Goal: Transaction & Acquisition: Book appointment/travel/reservation

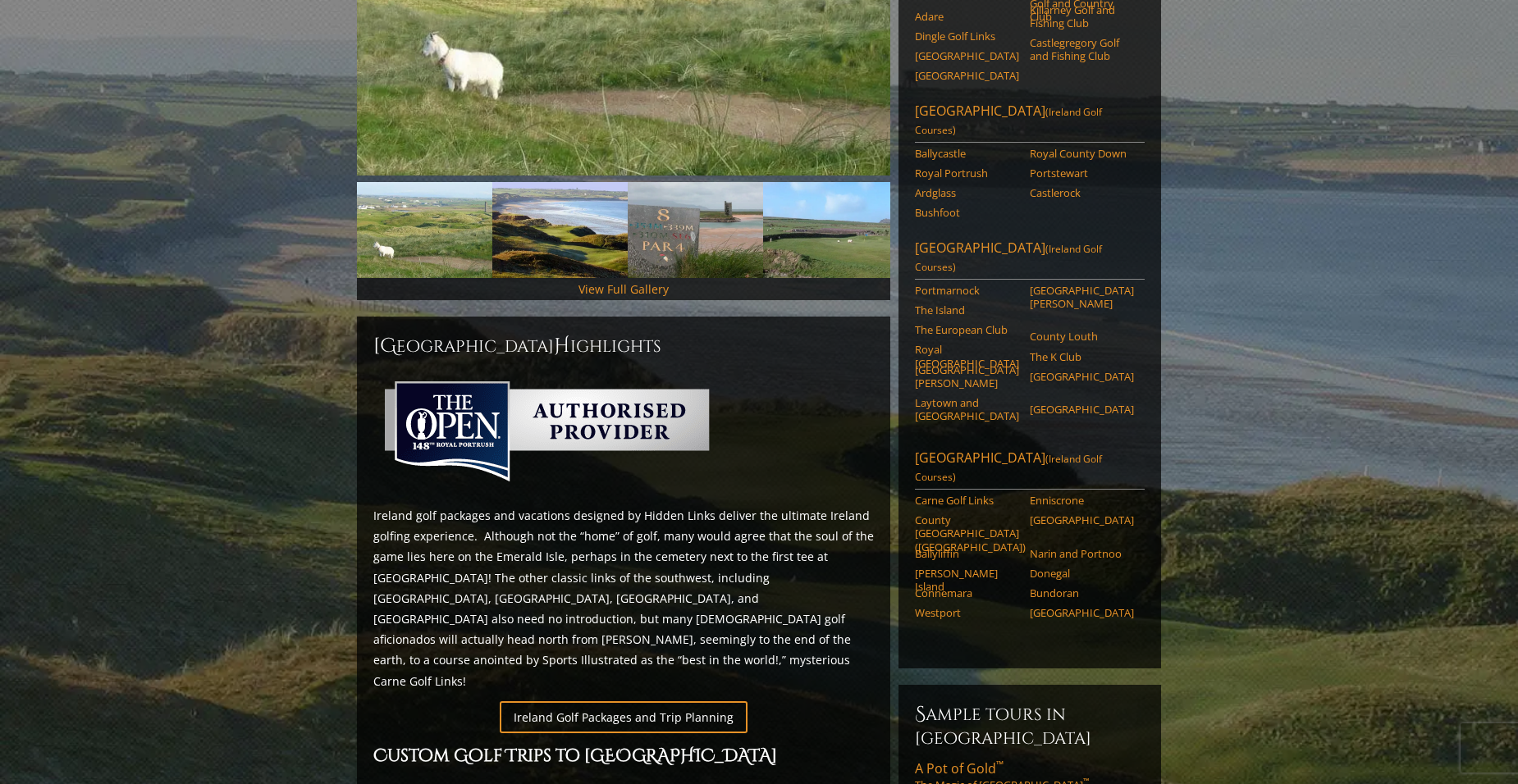
scroll to position [410, 0]
click at [995, 447] on link "Northwest Ireland (Ireland Golf Courses)" at bounding box center [1029, 468] width 229 height 41
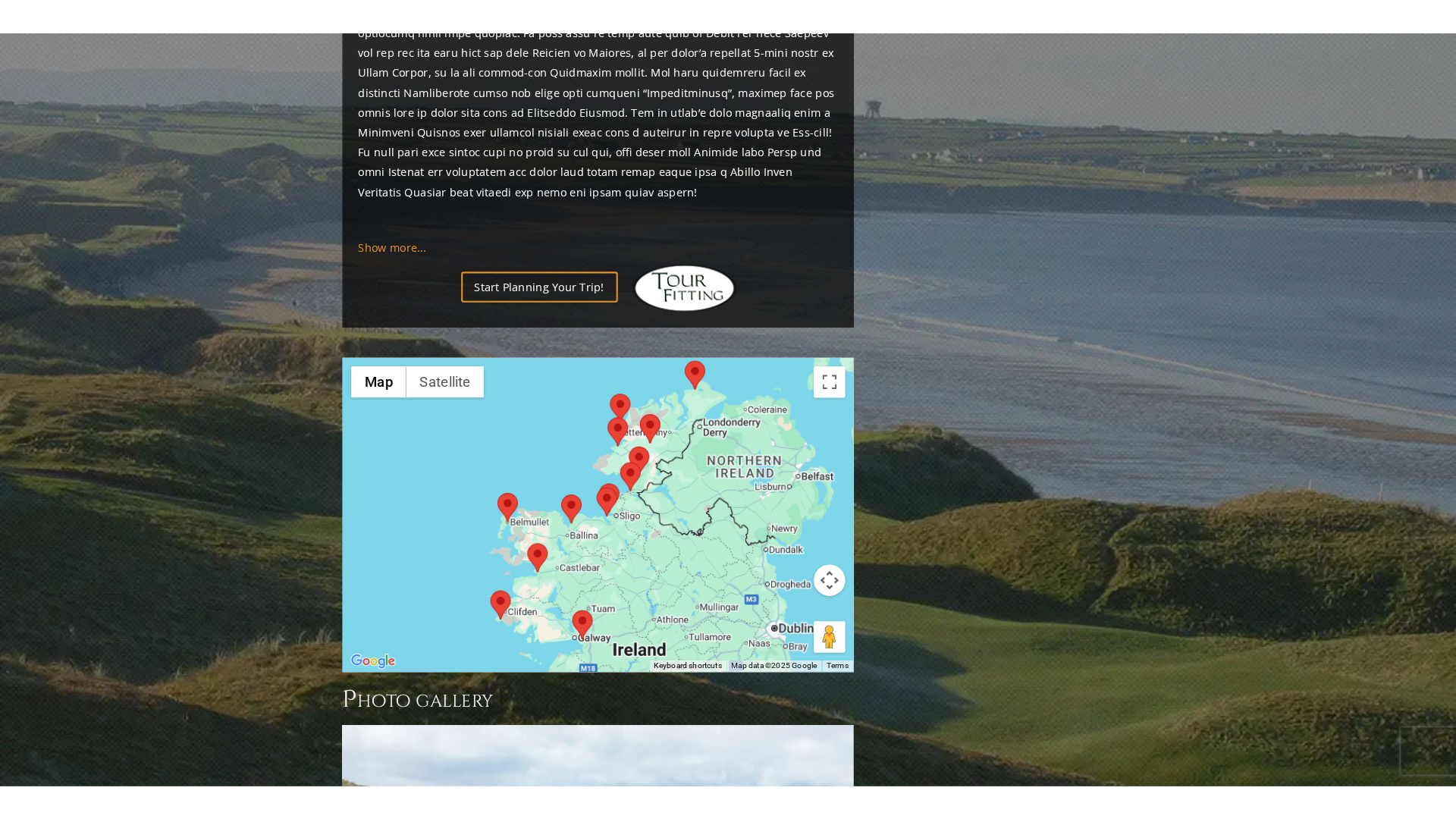
scroll to position [1366, 0]
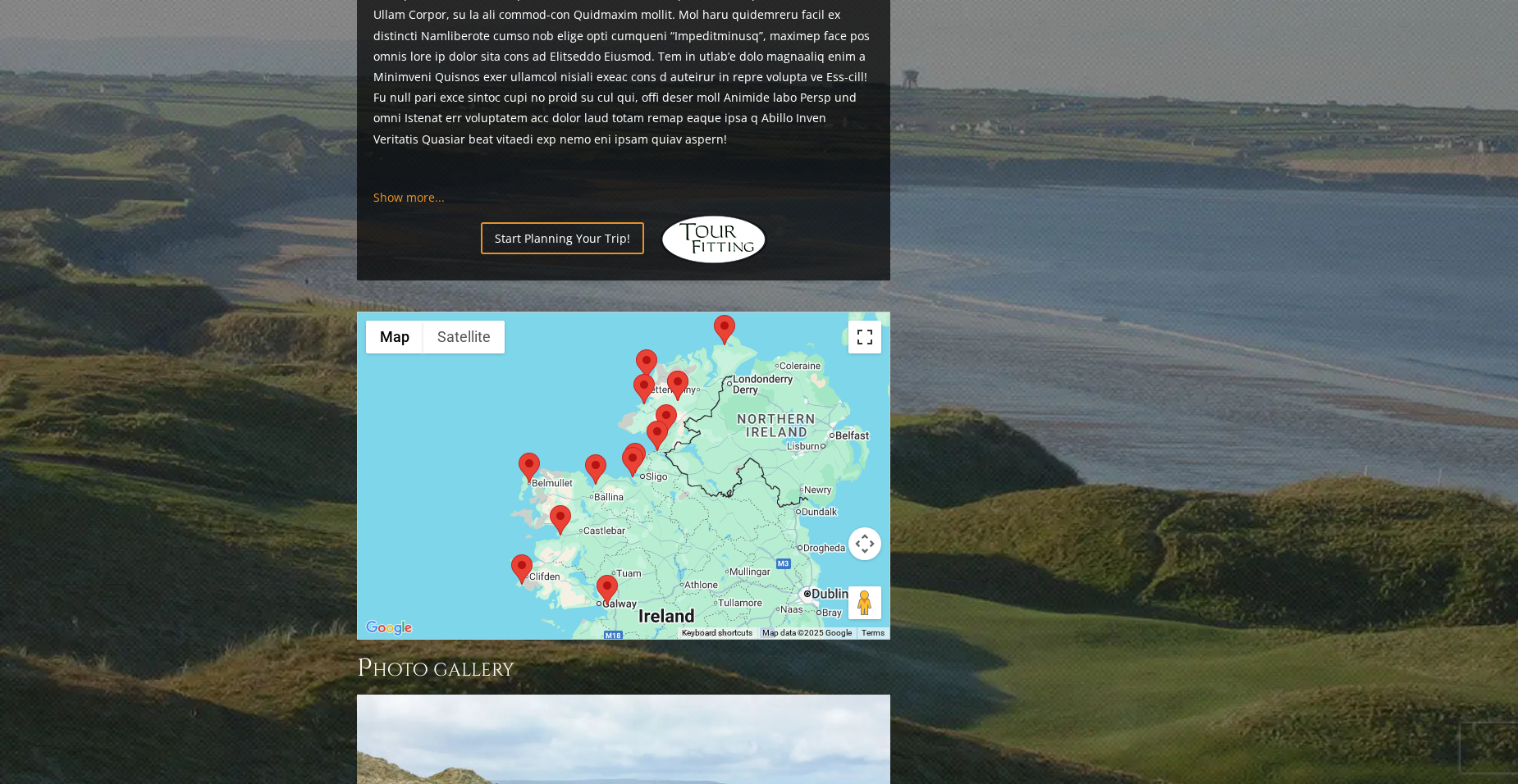
click at [864, 321] on button "Toggle fullscreen view" at bounding box center [864, 337] width 33 height 33
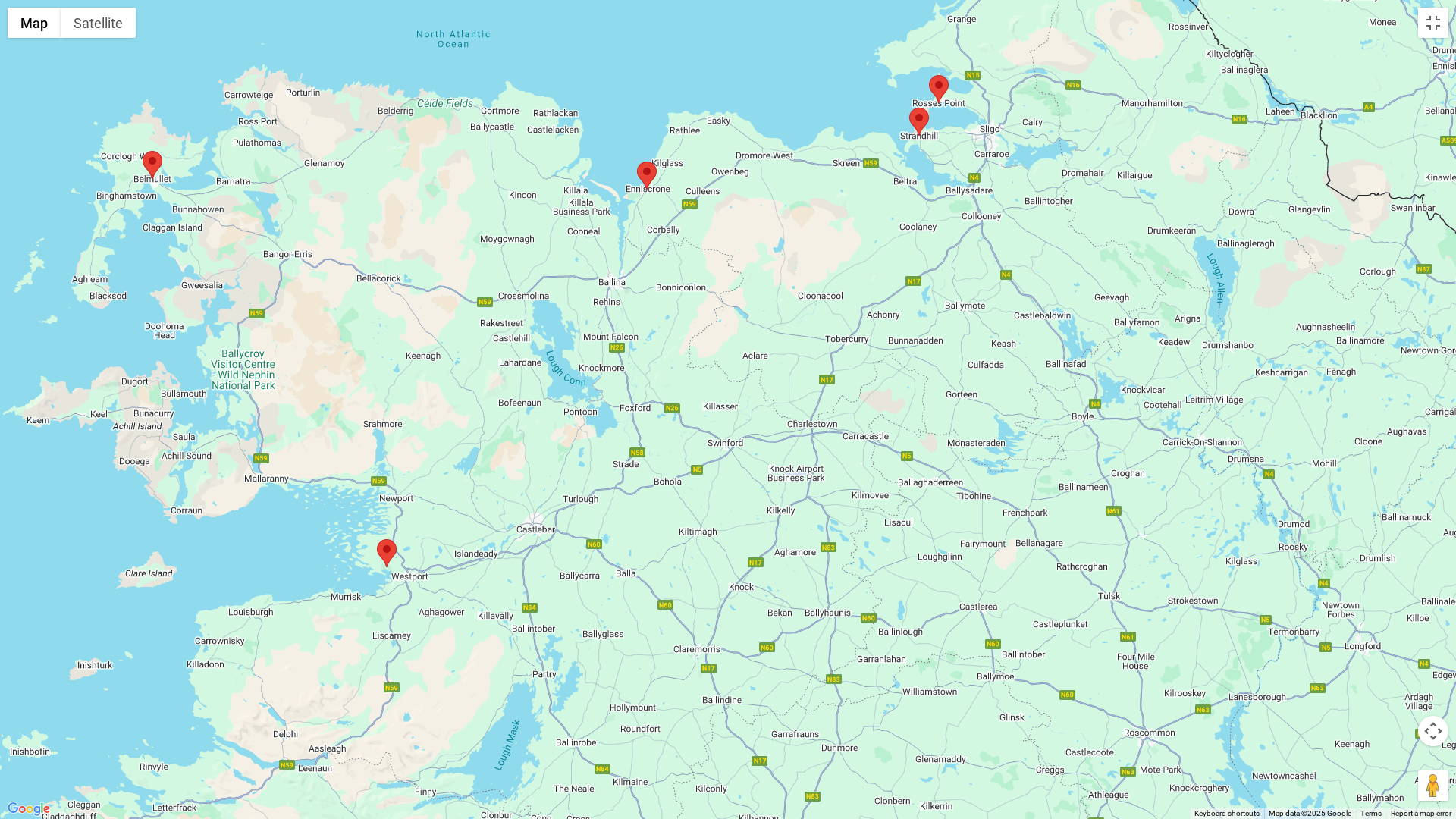
drag, startPoint x: 744, startPoint y: 521, endPoint x: 870, endPoint y: 292, distance: 261.4
click at [870, 292] on div at bounding box center [728, 410] width 1456 height 819
click at [150, 162] on img at bounding box center [152, 165] width 20 height 28
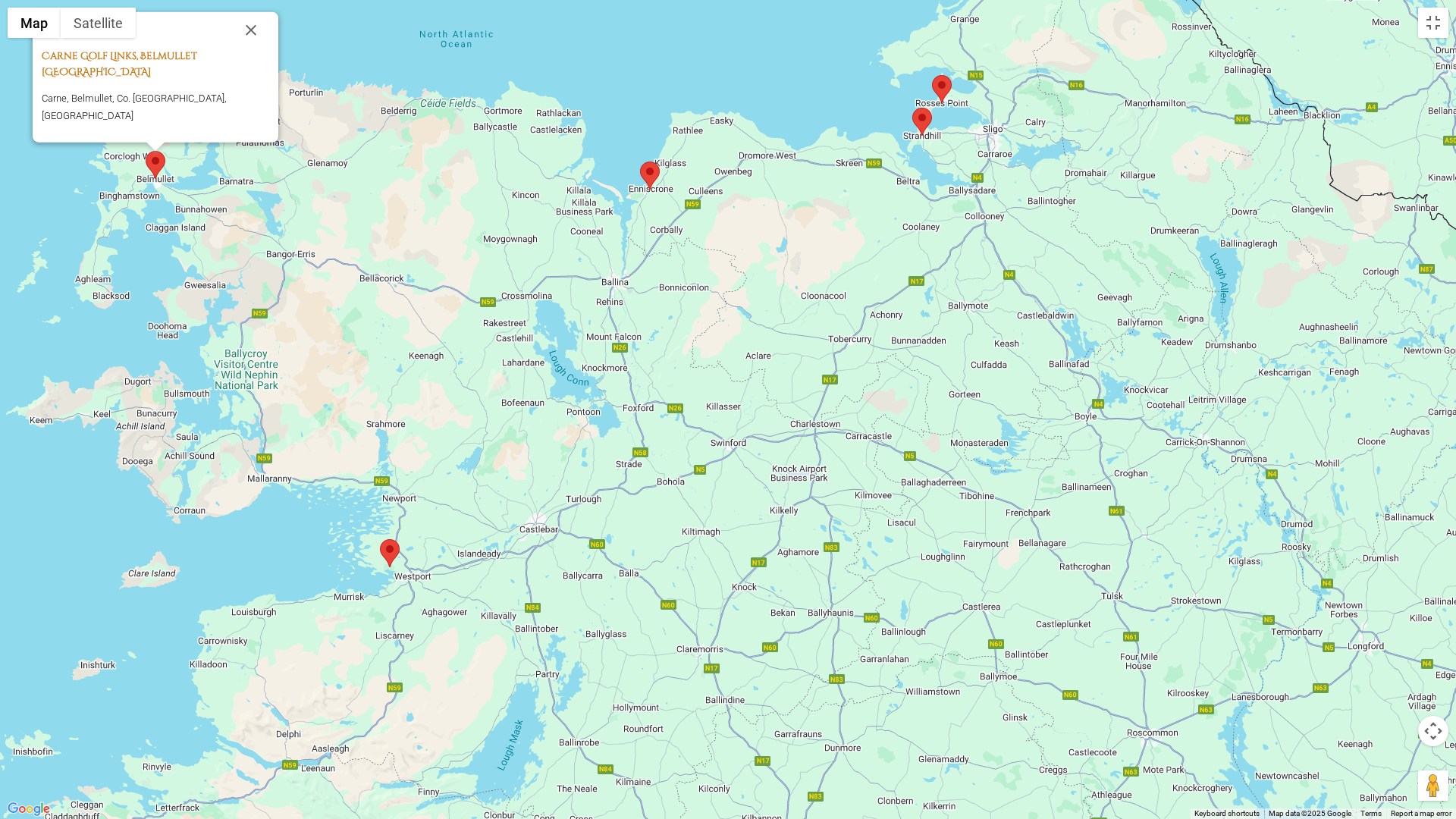
click at [161, 79] on link "Carne Golf Links, Belmullet Ireland" at bounding box center [119, 64] width 155 height 29
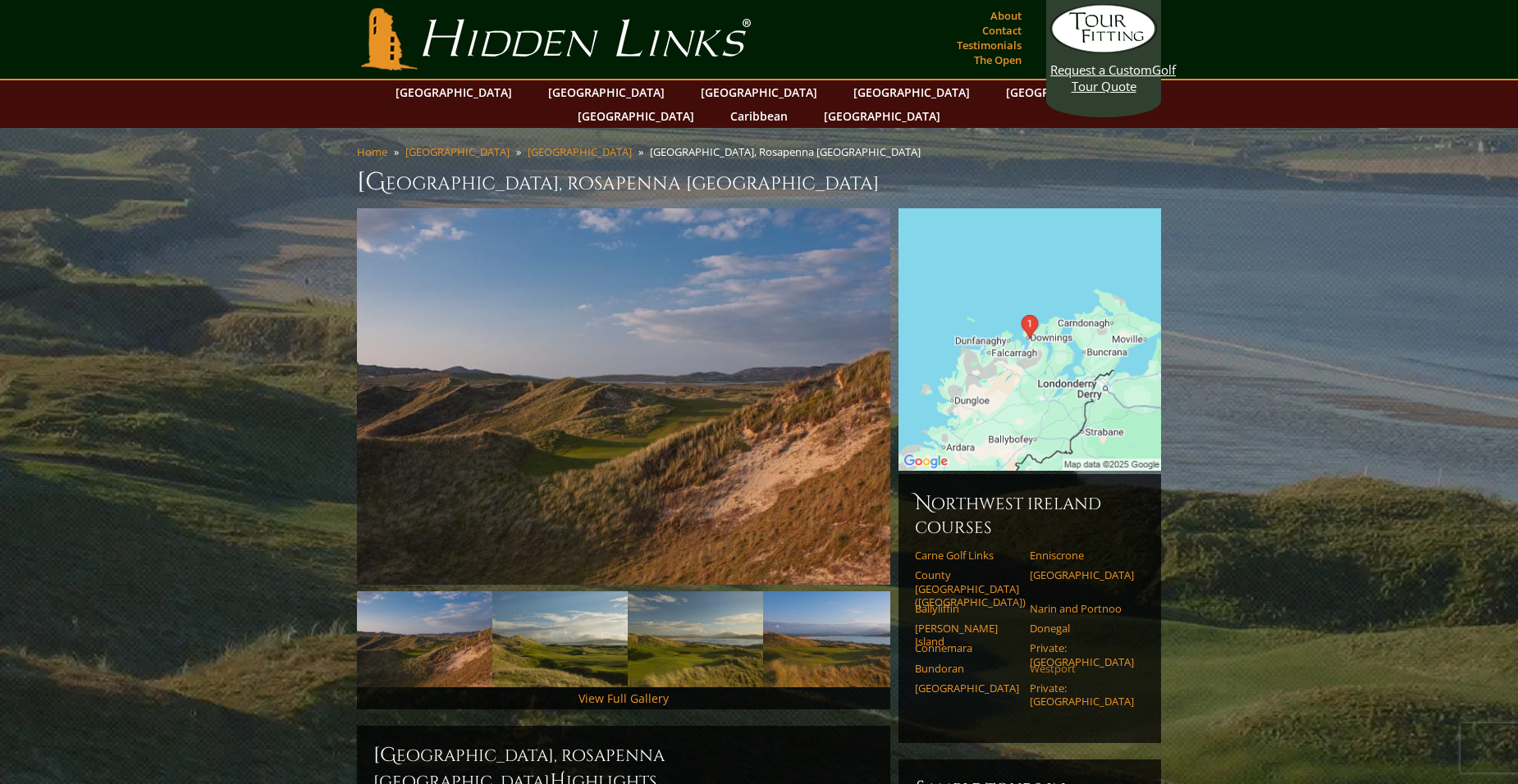
click at [1062, 662] on link "Westport" at bounding box center [1082, 668] width 104 height 13
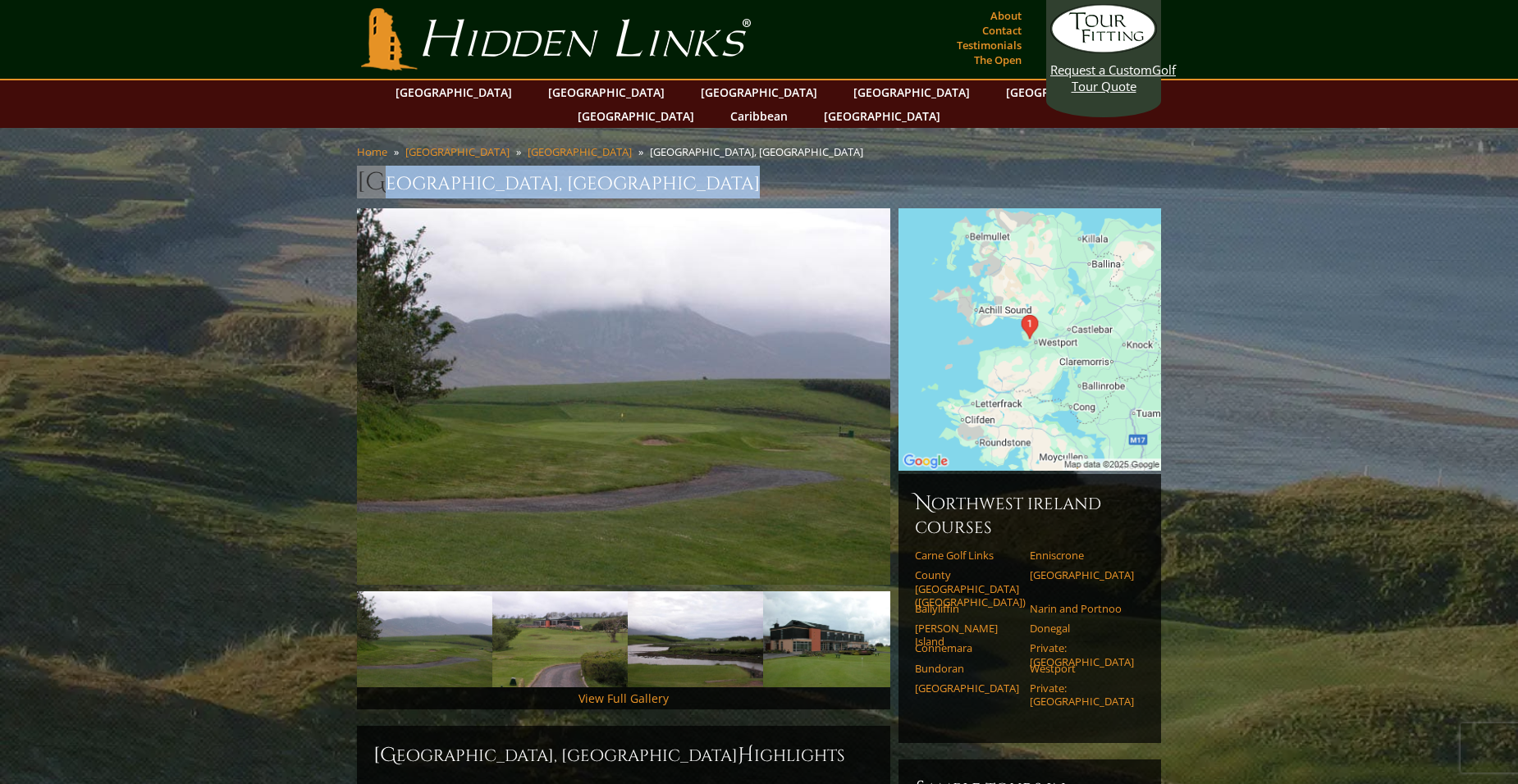
drag, startPoint x: 761, startPoint y: 157, endPoint x: 310, endPoint y: 164, distance: 451.1
drag, startPoint x: 310, startPoint y: 164, endPoint x: 481, endPoint y: 158, distance: 171.1
copy h1 "Westport Golf Club, Westport Ireland"
